Goal: Entertainment & Leisure: Browse casually

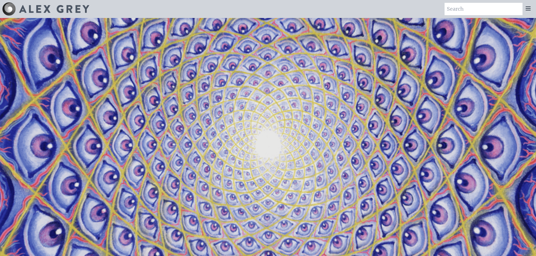
click at [529, 11] on icon at bounding box center [527, 8] width 7 height 7
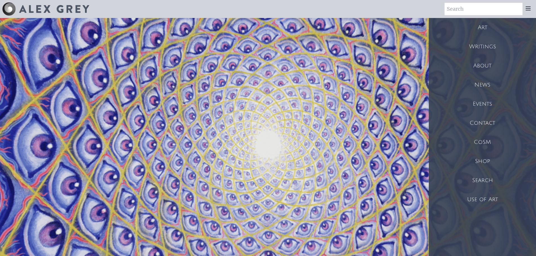
click at [483, 28] on div "Art" at bounding box center [482, 27] width 107 height 19
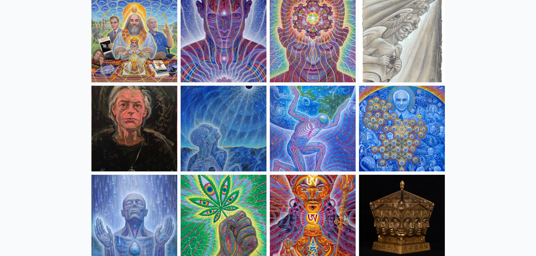
scroll to position [703, 0]
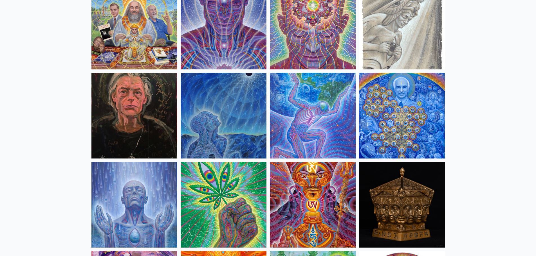
click at [405, 110] on img at bounding box center [402, 116] width 86 height 86
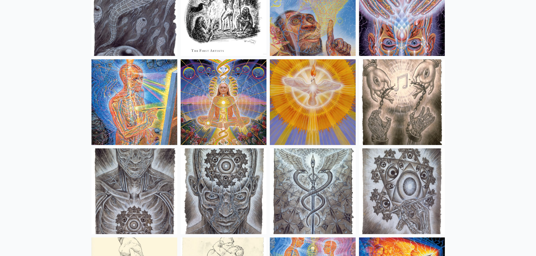
scroll to position [4078, 0]
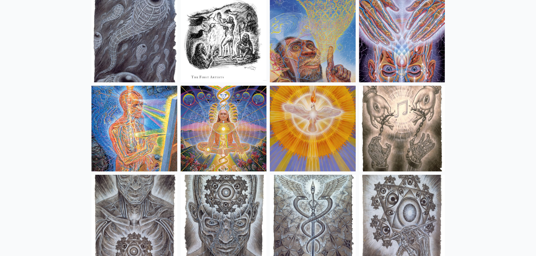
click at [130, 111] on img at bounding box center [134, 129] width 86 height 86
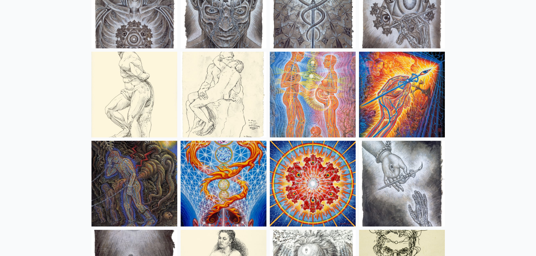
scroll to position [4303, 0]
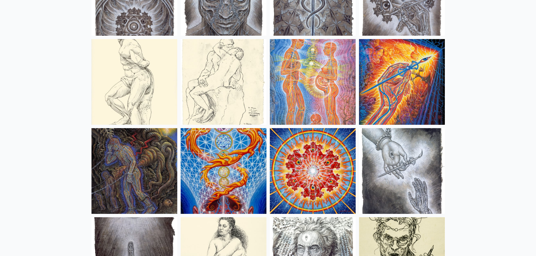
click at [147, 138] on img at bounding box center [134, 171] width 86 height 86
